Goal: Transaction & Acquisition: Purchase product/service

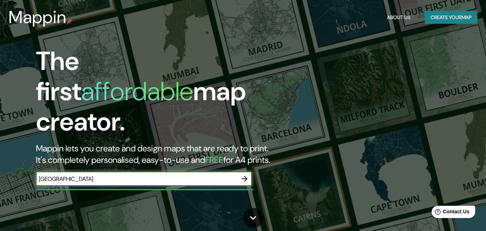
type input "[GEOGRAPHIC_DATA]"
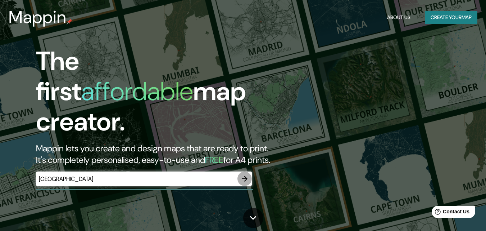
click at [245, 174] on icon "button" at bounding box center [244, 178] width 9 height 9
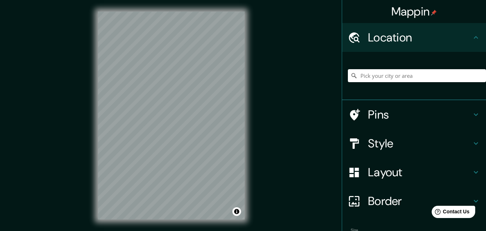
click at [374, 178] on h4 "Layout" at bounding box center [420, 172] width 104 height 14
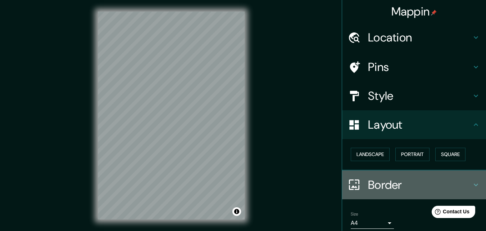
click at [380, 192] on h4 "Border" at bounding box center [420, 184] width 104 height 14
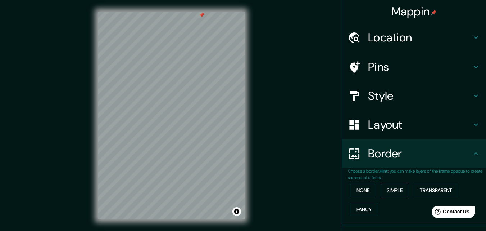
click at [398, 35] on h4 "Location" at bounding box center [420, 37] width 104 height 14
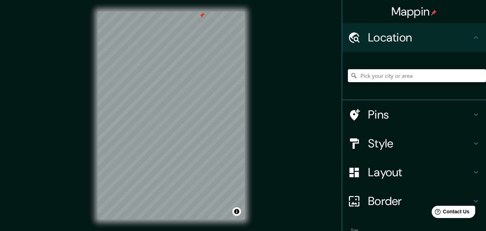
click at [390, 77] on input "Pick your city or area" at bounding box center [417, 75] width 138 height 13
click at [234, 230] on html "Mappin Location [GEOGRAPHIC_DATA], [GEOGRAPHIC_DATA][PERSON_NAME], [GEOGRAPHIC_…" at bounding box center [243, 115] width 486 height 231
click at [354, 74] on input "Teculután, [GEOGRAPHIC_DATA][PERSON_NAME], [GEOGRAPHIC_DATA]" at bounding box center [417, 75] width 138 height 13
click at [452, 77] on input "Teculután, [GEOGRAPHIC_DATA][PERSON_NAME], [GEOGRAPHIC_DATA]" at bounding box center [417, 75] width 138 height 13
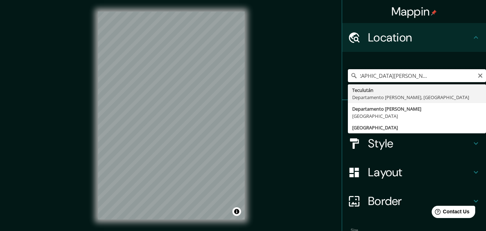
type input "Teculután, [GEOGRAPHIC_DATA][PERSON_NAME], [GEOGRAPHIC_DATA]"
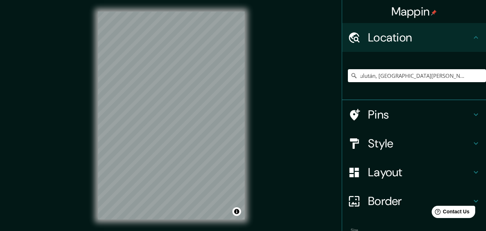
scroll to position [0, 0]
click at [124, 230] on html "Mappin Location [GEOGRAPHIC_DATA], [GEOGRAPHIC_DATA][PERSON_NAME], [GEOGRAPHIC_…" at bounding box center [243, 115] width 486 height 231
click at [362, 118] on div at bounding box center [358, 114] width 20 height 13
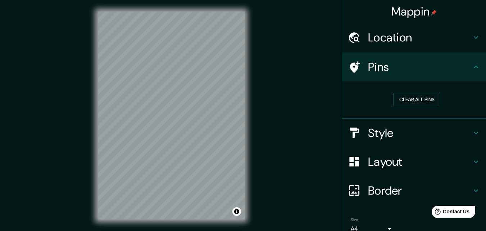
click at [405, 97] on button "Clear all pins" at bounding box center [416, 99] width 47 height 13
click at [373, 142] on div "Style" at bounding box center [414, 132] width 144 height 29
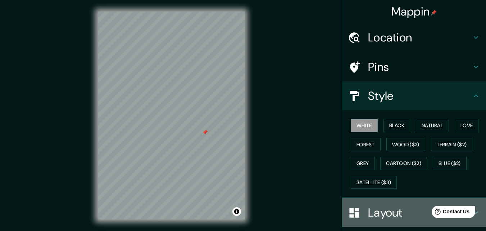
click at [374, 209] on h4 "Layout" at bounding box center [420, 212] width 104 height 14
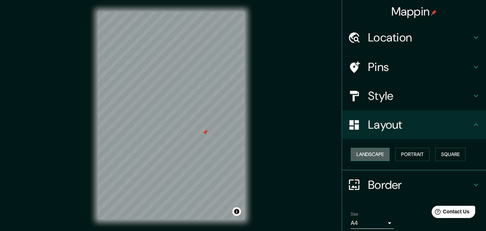
click at [371, 152] on button "Landscape" at bounding box center [370, 153] width 39 height 13
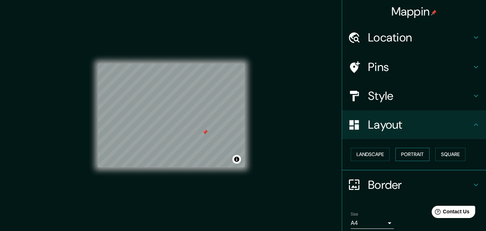
click at [400, 151] on button "Portrait" at bounding box center [412, 153] width 34 height 13
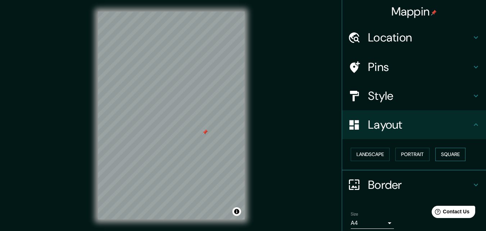
click at [435, 153] on button "Square" at bounding box center [450, 153] width 30 height 13
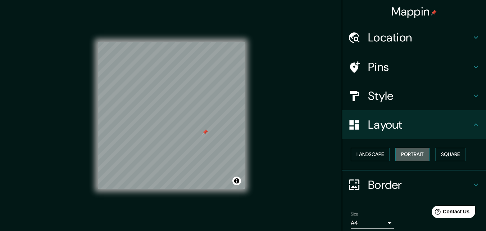
click at [421, 152] on button "Portrait" at bounding box center [412, 153] width 34 height 13
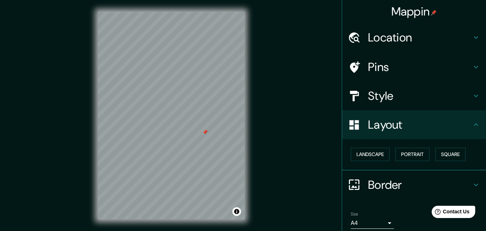
click at [348, 179] on icon at bounding box center [354, 184] width 13 height 13
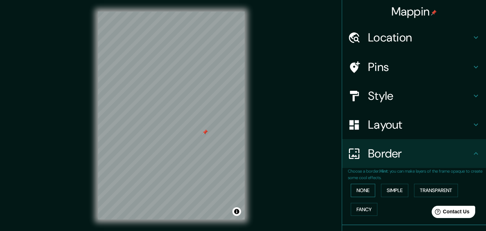
click at [359, 191] on button "None" at bounding box center [363, 189] width 24 height 13
click at [384, 191] on button "Simple" at bounding box center [394, 189] width 27 height 13
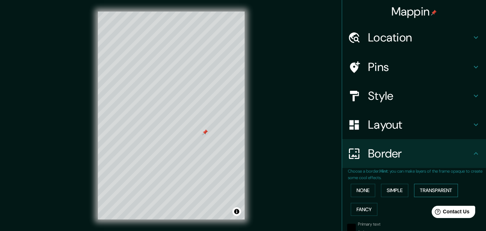
click at [429, 190] on button "Transparent" at bounding box center [436, 189] width 44 height 13
click at [356, 209] on button "Fancy" at bounding box center [364, 208] width 27 height 13
click at [352, 188] on button "None" at bounding box center [363, 189] width 24 height 13
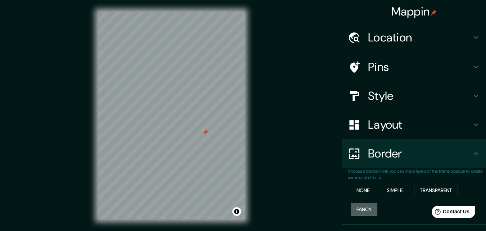
click at [356, 212] on button "Fancy" at bounding box center [364, 208] width 27 height 13
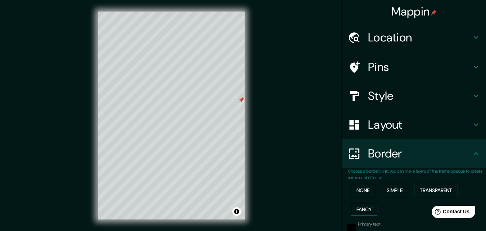
click at [367, 213] on button "Fancy" at bounding box center [364, 208] width 27 height 13
type input "163"
type input "33"
type input "16"
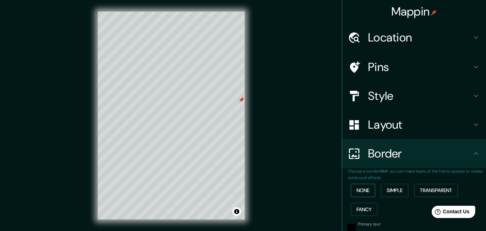
click at [355, 196] on button "None" at bounding box center [363, 189] width 24 height 13
